Goal: Task Accomplishment & Management: Use online tool/utility

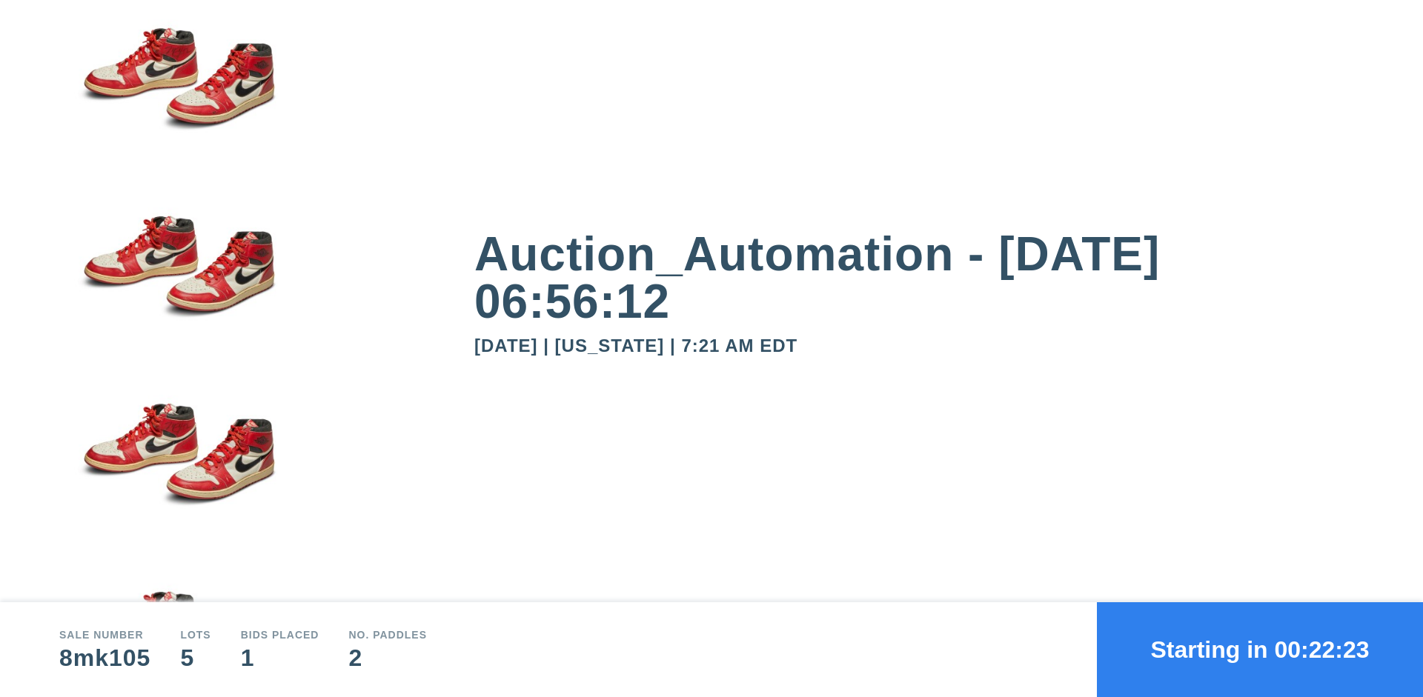
click at [1260, 650] on button "Starting in 00:22:23" at bounding box center [1260, 649] width 326 height 95
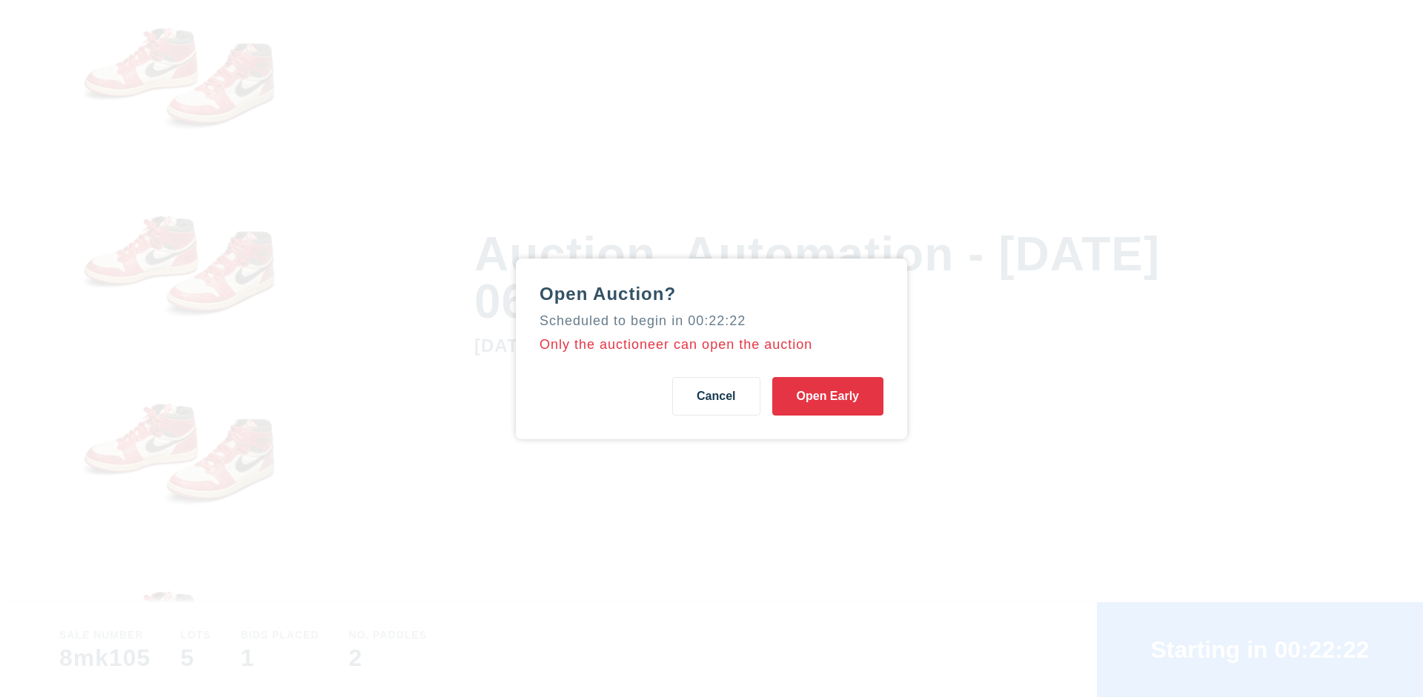
click at [828, 396] on button "Open Early" at bounding box center [827, 396] width 111 height 39
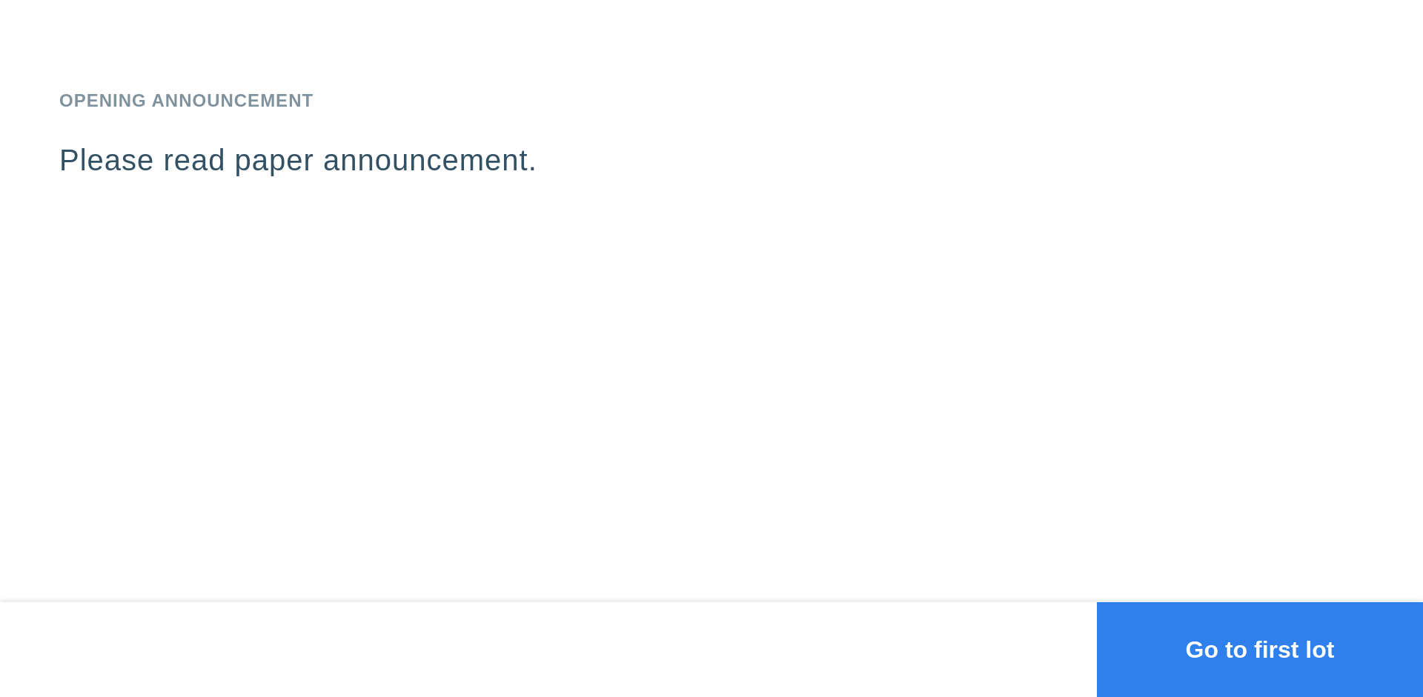
click at [1260, 650] on button "Go to first lot" at bounding box center [1260, 649] width 326 height 95
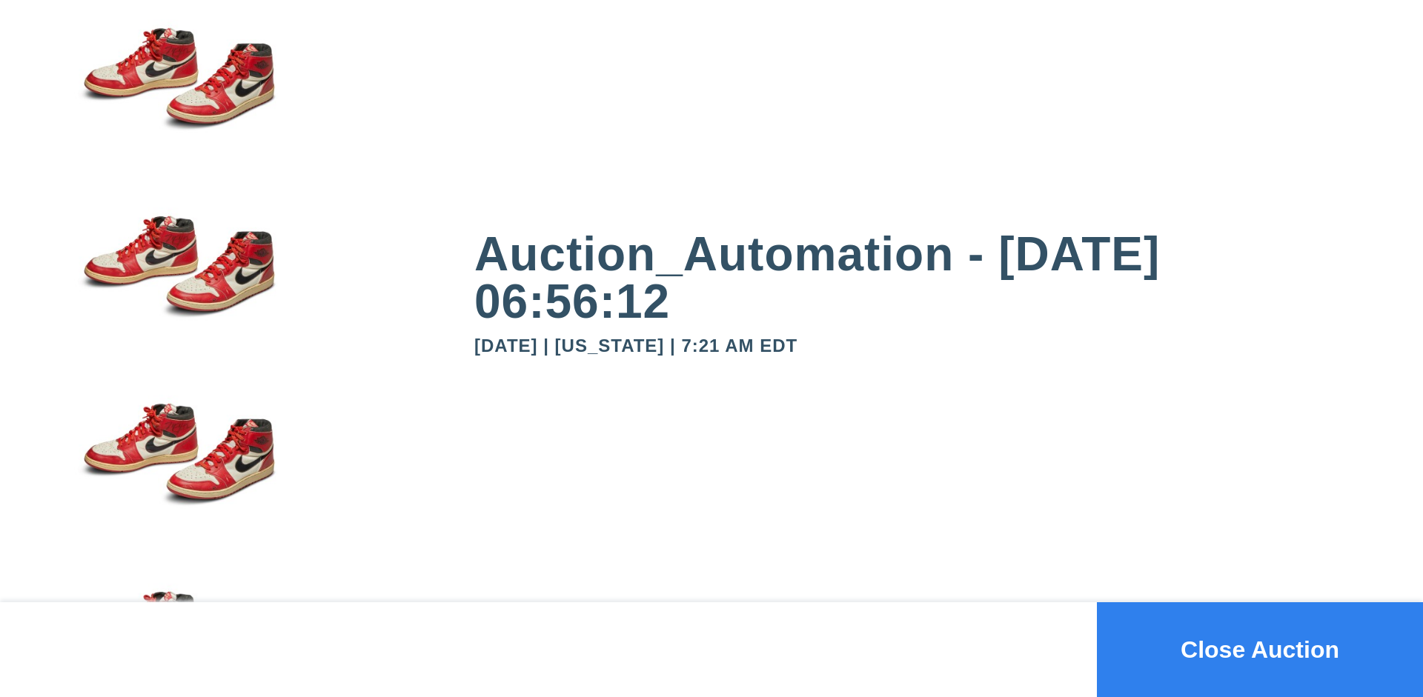
click at [1260, 650] on button "Close Auction" at bounding box center [1260, 649] width 326 height 95
